Goal: Browse casually: Explore the website without a specific task or goal

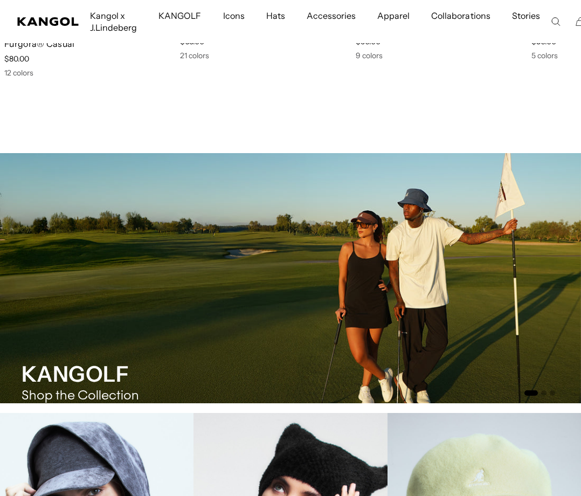
scroll to position [0, 222]
click at [354, 283] on img "1 of 3" at bounding box center [290, 278] width 581 height 250
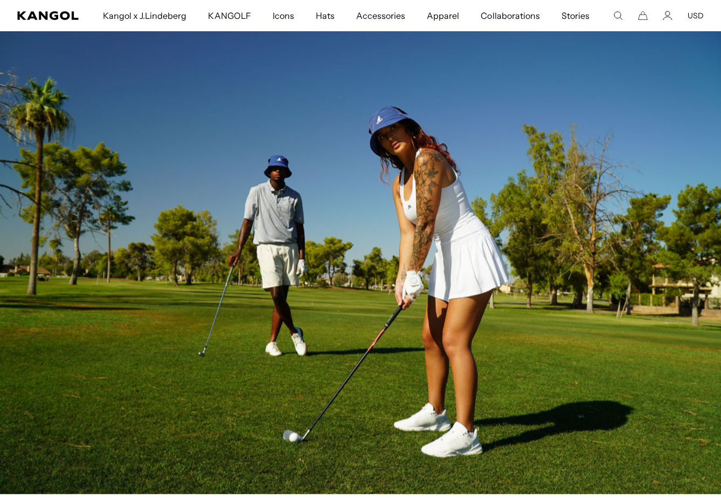
scroll to position [75, 0]
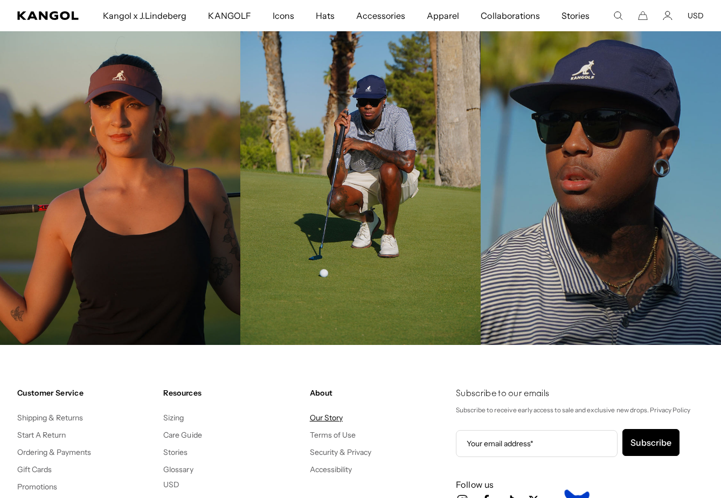
click at [337, 417] on link "Our Story" at bounding box center [326, 418] width 33 height 10
